Goal: Find specific page/section: Find specific page/section

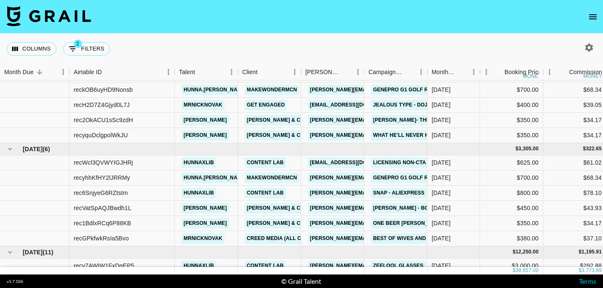
scroll to position [202, 0]
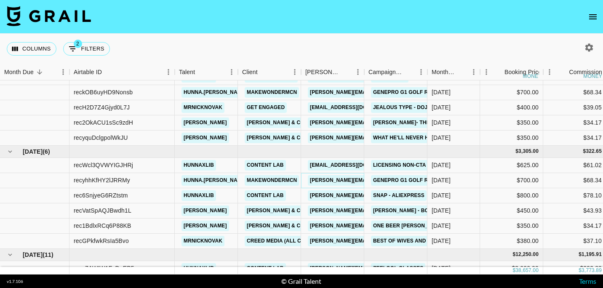
click at [326, 182] on link "[PERSON_NAME][EMAIL_ADDRESS][DOMAIN_NAME]" at bounding box center [376, 180] width 137 height 11
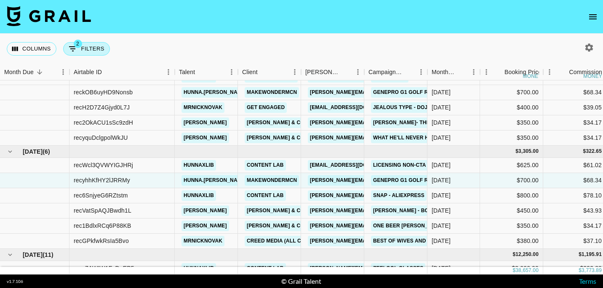
click at [78, 49] on button "2 Filters" at bounding box center [86, 48] width 47 height 13
select select "status"
select select "not"
select select "declined"
select select "status"
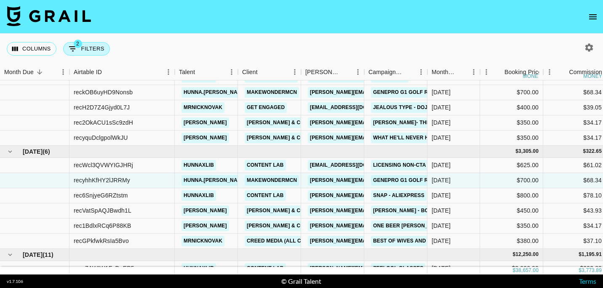
select select "not"
select select "cancelled"
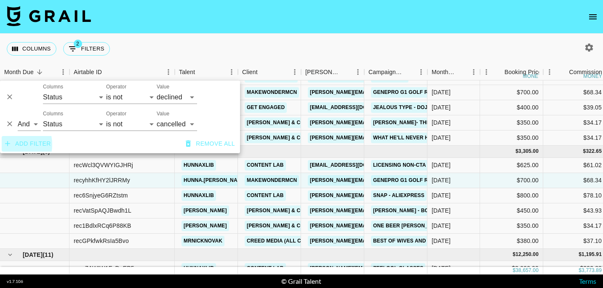
click at [8, 145] on icon "button" at bounding box center [7, 143] width 8 height 8
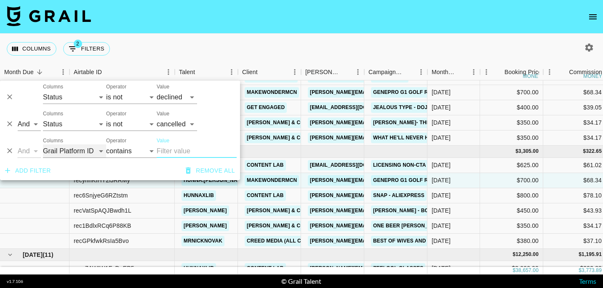
click at [65, 149] on select "Grail Platform ID Airtable ID Talent Manager Client [PERSON_NAME] Campaign (Typ…" at bounding box center [74, 151] width 63 height 13
select select "talentName"
click at [43, 145] on select "Grail Platform ID Airtable ID Talent Manager Client [PERSON_NAME] Campaign (Typ…" at bounding box center [74, 151] width 63 height 13
click at [170, 150] on input "Value" at bounding box center [197, 151] width 80 height 13
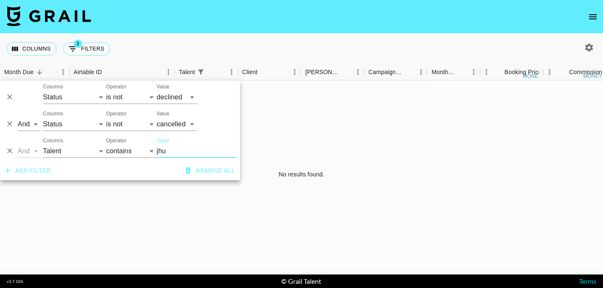
scroll to position [0, 0]
type input "j"
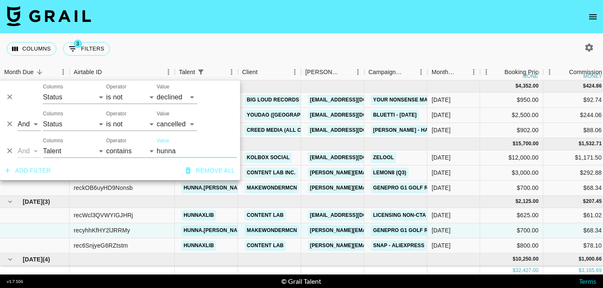
type input "hunna"
click at [290, 35] on div "Columns 3 Filters + Booking" at bounding box center [301, 49] width 603 height 30
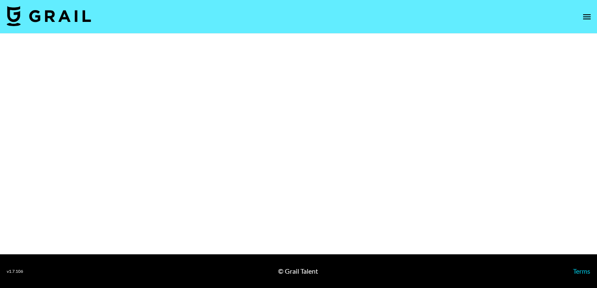
select select "Brand"
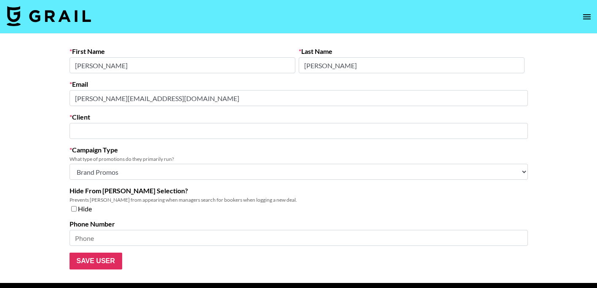
type input "makewondermcn"
